Goal: Transaction & Acquisition: Purchase product/service

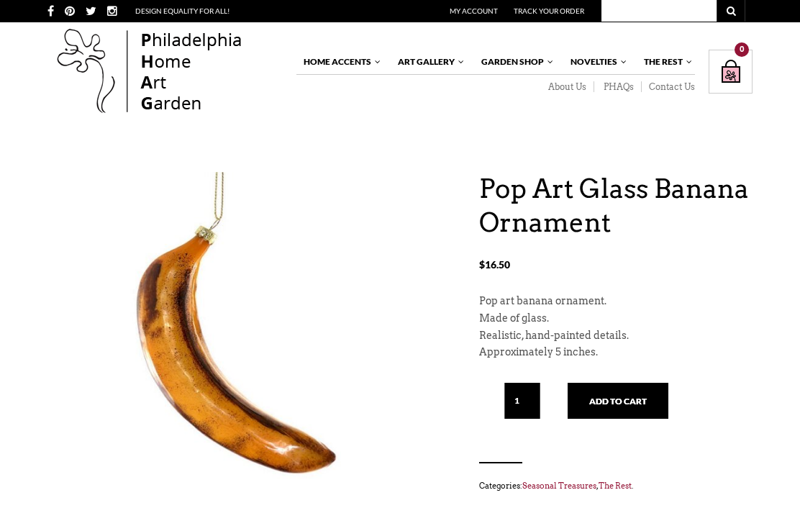
click at [723, 19] on button at bounding box center [730, 11] width 29 height 22
click at [675, 10] on input "text" at bounding box center [658, 11] width 115 height 22
type input "N"
type input "Ornament"
click at [731, 11] on button "submit" at bounding box center [730, 11] width 29 height 22
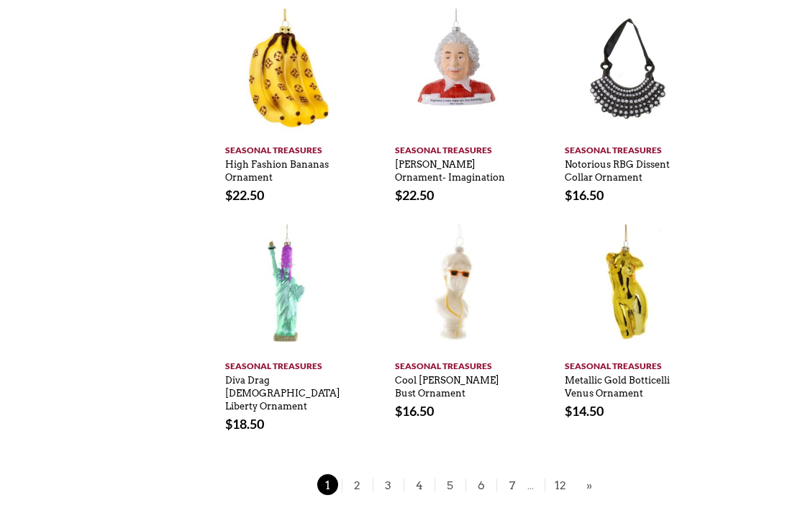
scroll to position [765, 14]
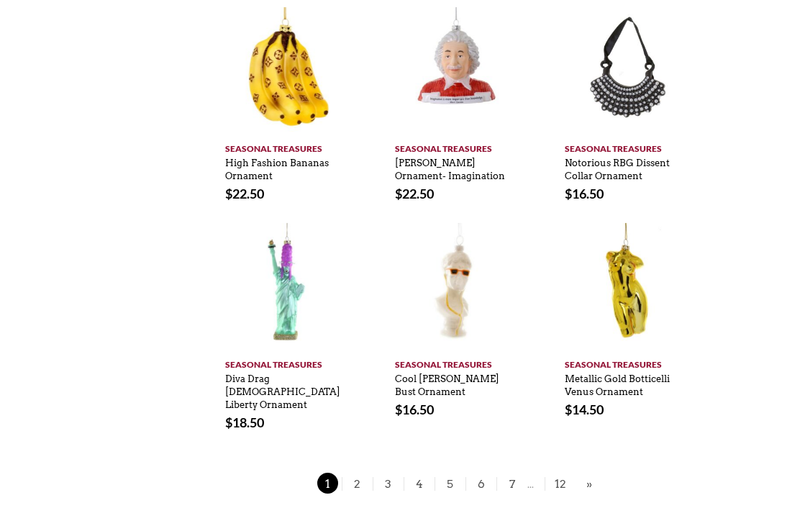
click at [356, 473] on span "2" at bounding box center [358, 483] width 22 height 21
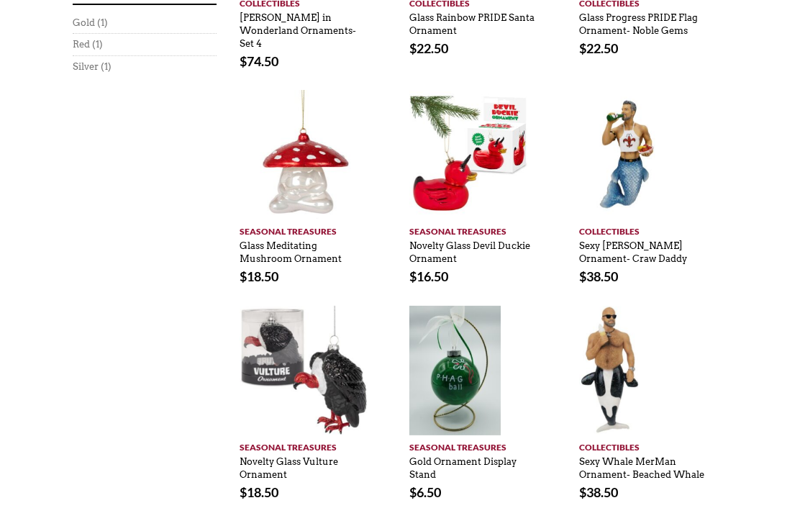
scroll to position [734, 0]
